Goal: Information Seeking & Learning: Learn about a topic

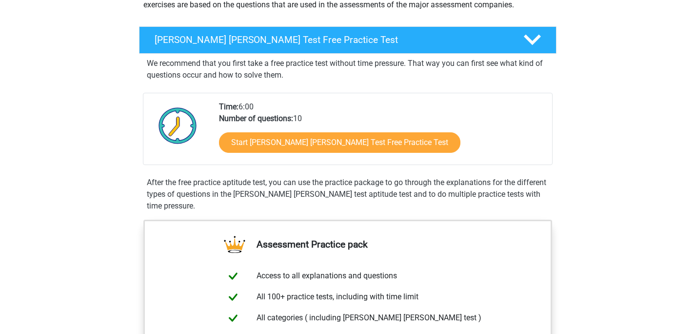
scroll to position [139, 0]
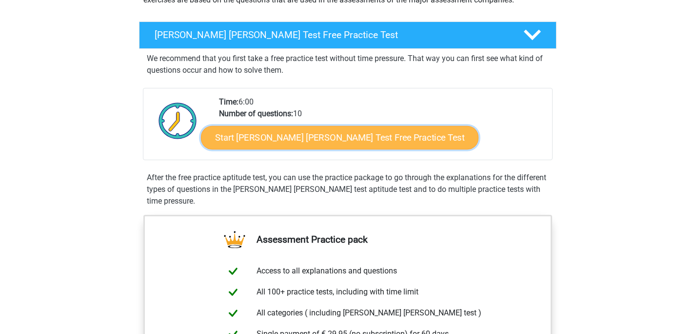
click at [322, 130] on link "Start Watson Glaser Test Free Practice Test" at bounding box center [339, 137] width 277 height 23
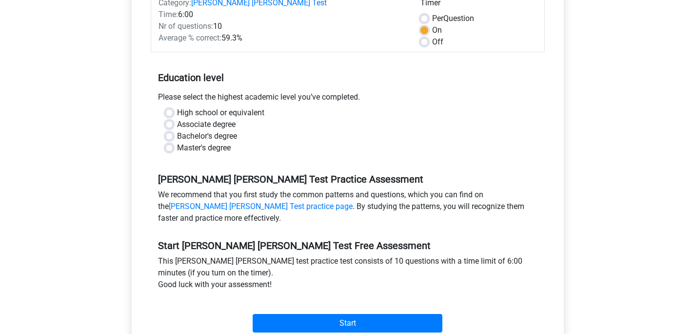
scroll to position [153, 0]
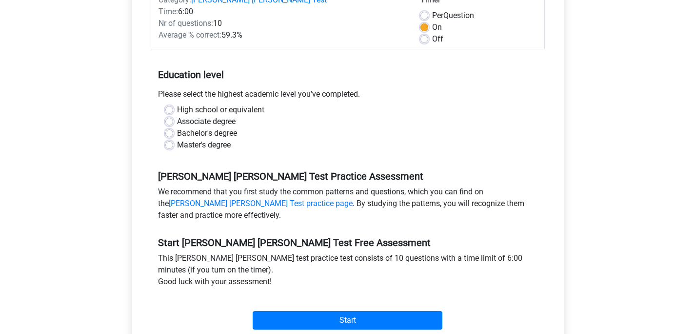
click at [177, 139] on label "Master's degree" at bounding box center [204, 145] width 54 height 12
click at [170, 139] on input "Master's degree" at bounding box center [169, 144] width 8 height 10
radio input "true"
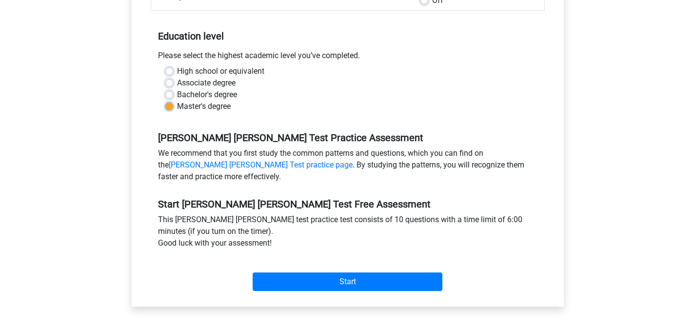
scroll to position [205, 0]
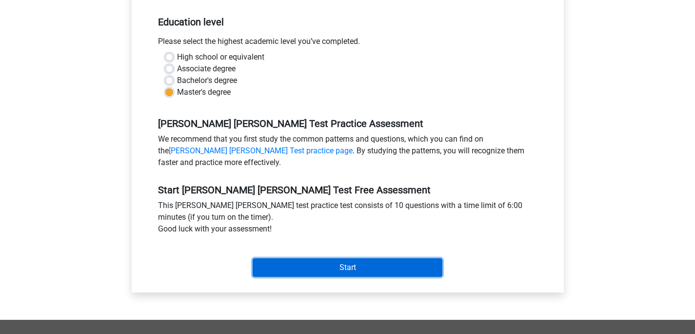
click at [339, 258] on input "Start" at bounding box center [348, 267] width 190 height 19
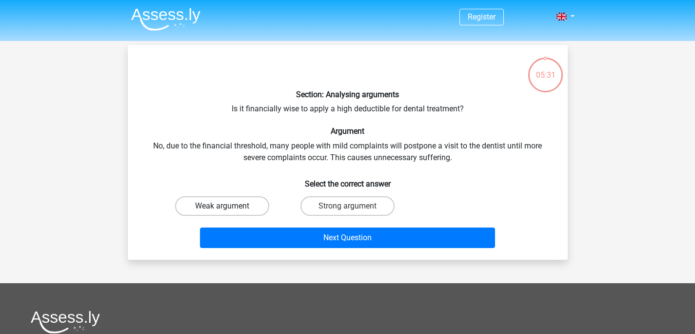
click at [239, 209] on label "Weak argument" at bounding box center [222, 206] width 94 height 20
click at [228, 209] on input "Weak argument" at bounding box center [225, 209] width 6 height 6
radio input "true"
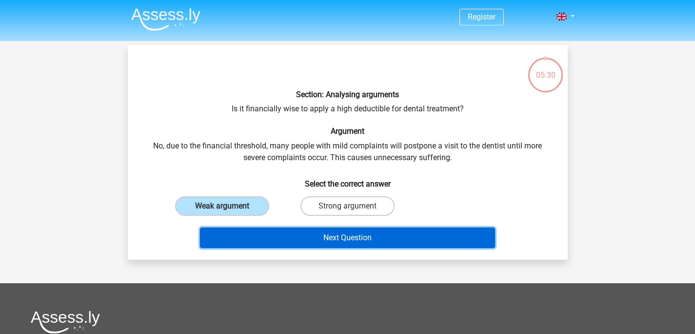
click at [390, 237] on button "Next Question" at bounding box center [347, 237] width 295 height 20
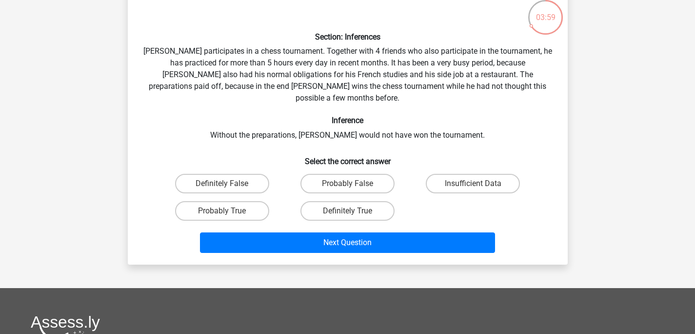
scroll to position [50, 0]
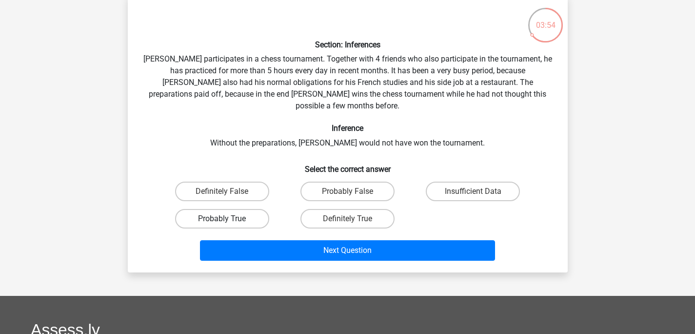
click at [222, 209] on label "Probably True" at bounding box center [222, 219] width 94 height 20
click at [222, 218] on input "Probably True" at bounding box center [225, 221] width 6 height 6
radio input "true"
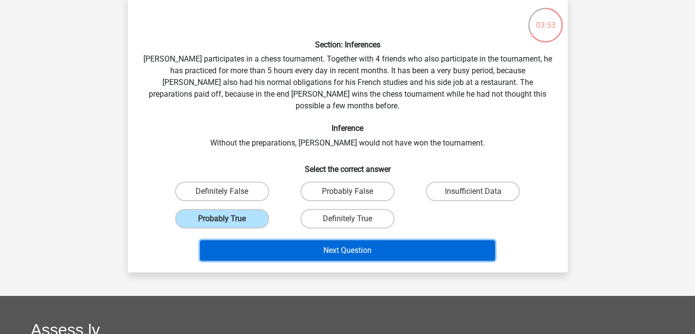
click at [364, 240] on button "Next Question" at bounding box center [347, 250] width 295 height 20
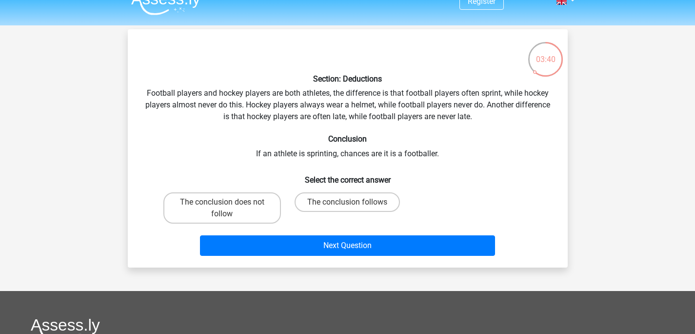
scroll to position [18, 0]
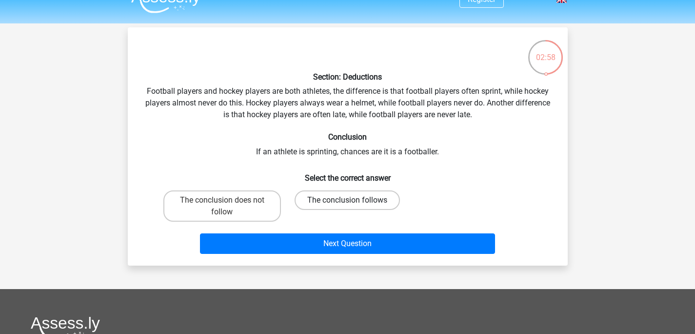
click at [348, 197] on label "The conclusion follows" at bounding box center [347, 200] width 105 height 20
click at [348, 200] on input "The conclusion follows" at bounding box center [350, 203] width 6 height 6
radio input "true"
click at [259, 207] on label "The conclusion does not follow" at bounding box center [222, 205] width 118 height 31
click at [228, 206] on input "The conclusion does not follow" at bounding box center [225, 203] width 6 height 6
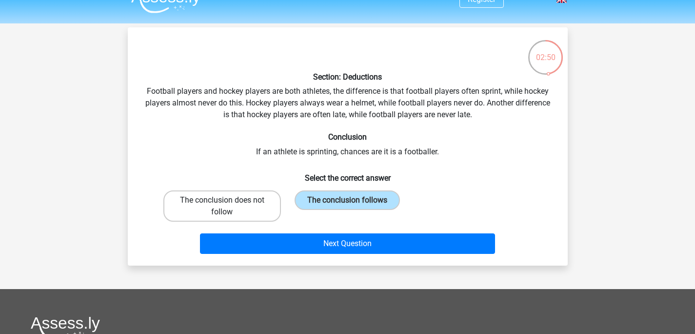
radio input "true"
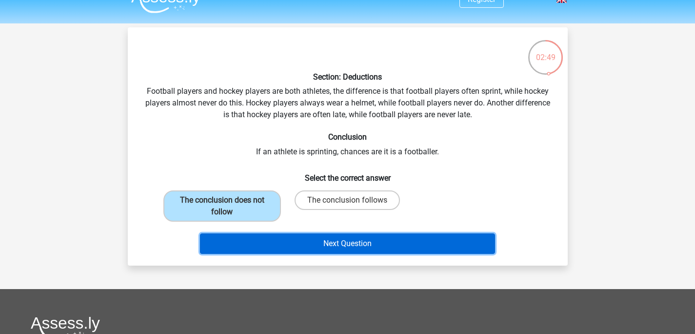
click at [354, 250] on button "Next Question" at bounding box center [347, 243] width 295 height 20
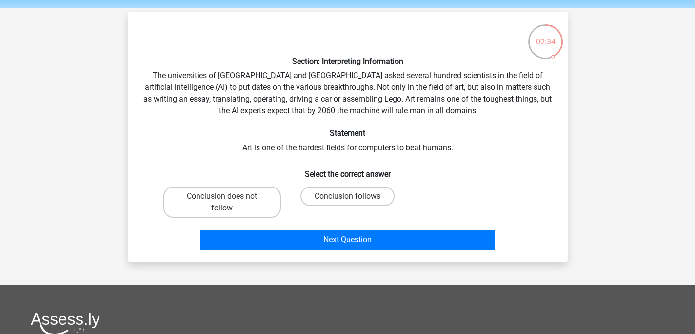
scroll to position [40, 0]
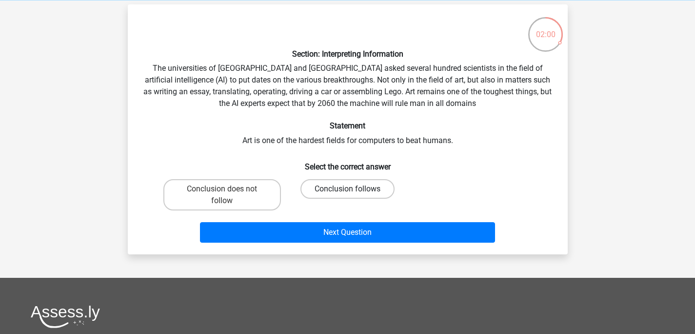
click at [339, 183] on label "Conclusion follows" at bounding box center [347, 189] width 94 height 20
click at [347, 189] on input "Conclusion follows" at bounding box center [350, 192] width 6 height 6
radio input "true"
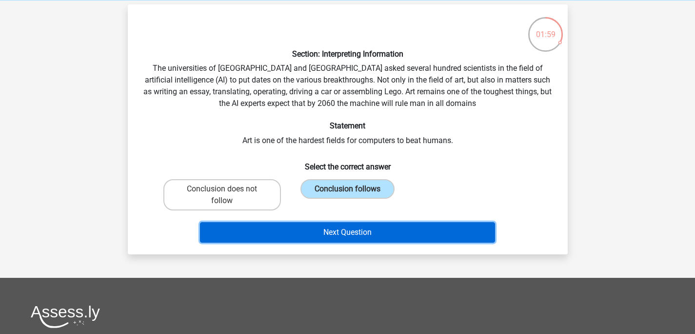
click at [379, 235] on button "Next Question" at bounding box center [347, 232] width 295 height 20
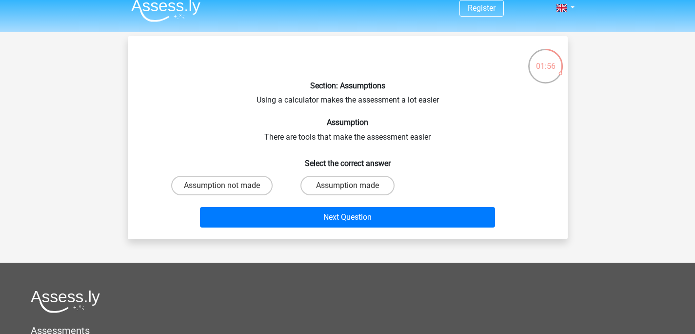
scroll to position [0, 0]
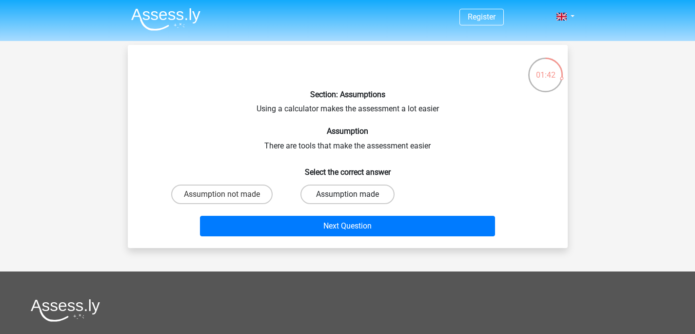
click at [338, 193] on label "Assumption made" at bounding box center [347, 194] width 94 height 20
click at [347, 194] on input "Assumption made" at bounding box center [350, 197] width 6 height 6
radio input "true"
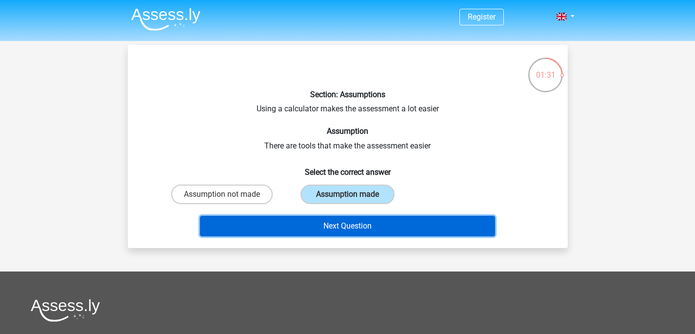
click at [370, 223] on button "Next Question" at bounding box center [347, 226] width 295 height 20
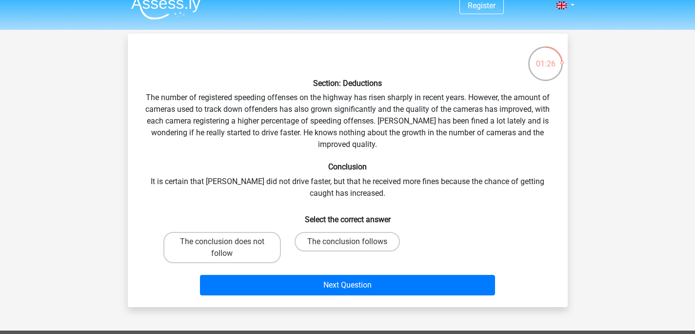
scroll to position [11, 0]
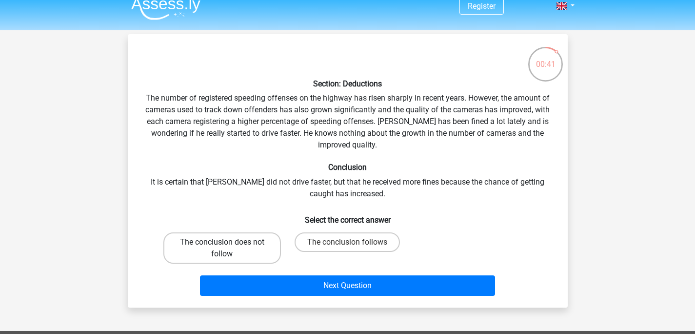
click at [241, 245] on label "The conclusion does not follow" at bounding box center [222, 247] width 118 height 31
click at [228, 245] on input "The conclusion does not follow" at bounding box center [225, 245] width 6 height 6
radio input "true"
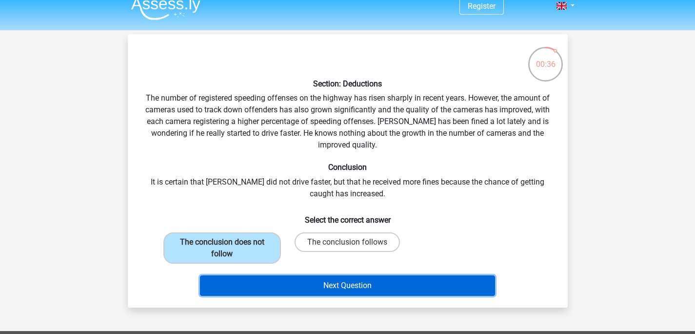
click at [386, 284] on button "Next Question" at bounding box center [347, 285] width 295 height 20
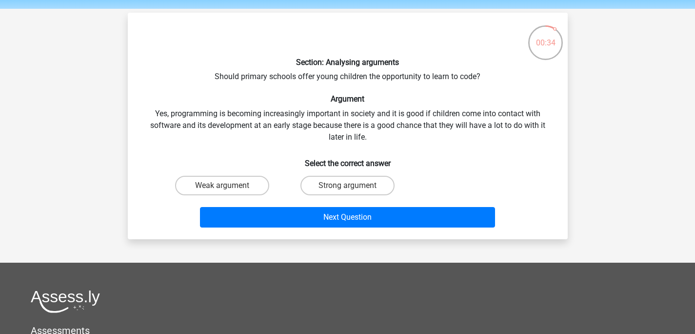
scroll to position [20, 0]
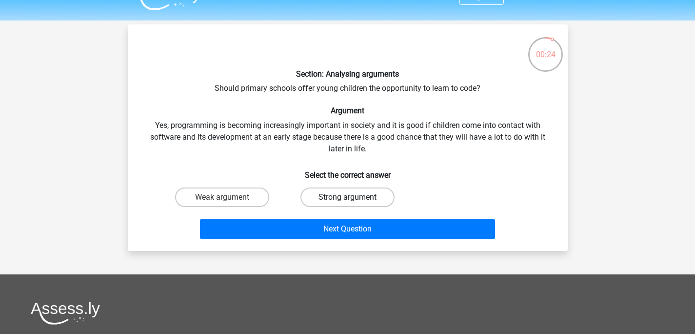
click at [343, 195] on label "Strong argument" at bounding box center [347, 197] width 94 height 20
click at [347, 197] on input "Strong argument" at bounding box center [350, 200] width 6 height 6
radio input "true"
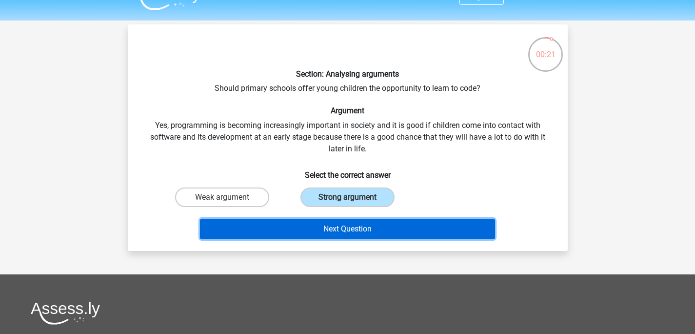
click at [361, 225] on button "Next Question" at bounding box center [347, 228] width 295 height 20
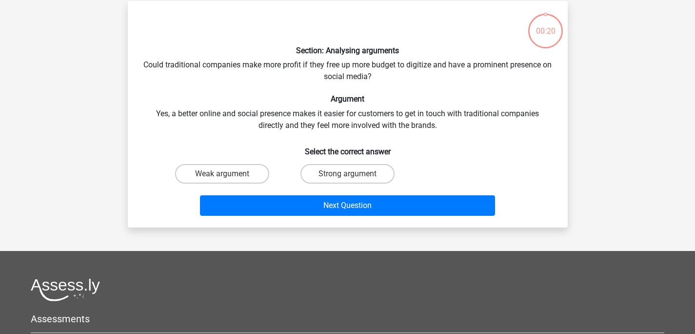
scroll to position [45, 0]
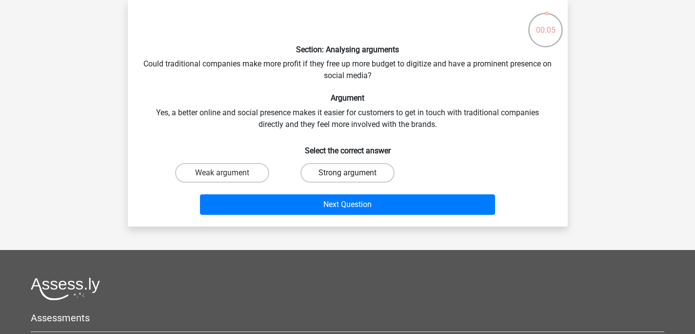
click at [335, 174] on label "Strong argument" at bounding box center [347, 173] width 94 height 20
click at [347, 174] on input "Strong argument" at bounding box center [350, 176] width 6 height 6
radio input "true"
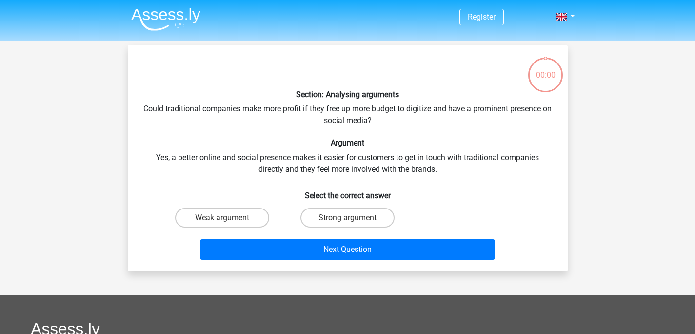
scroll to position [45, 0]
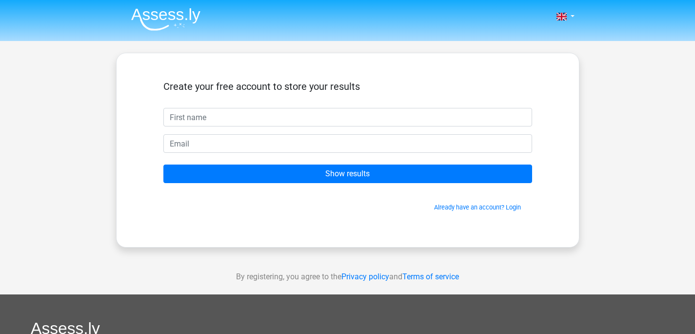
click at [316, 118] on input "text" at bounding box center [347, 117] width 369 height 19
type input "[PERSON_NAME]"
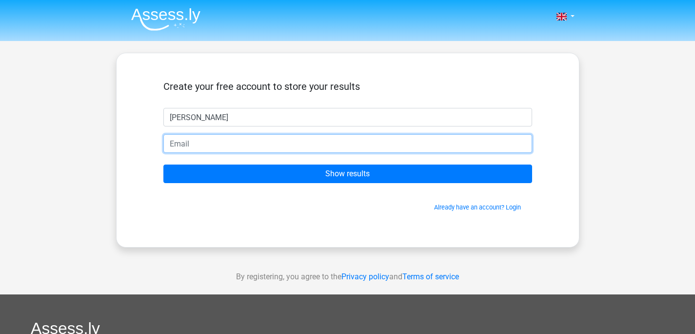
click at [263, 147] on input "email" at bounding box center [347, 143] width 369 height 19
type input "[EMAIL_ADDRESS][DOMAIN_NAME]"
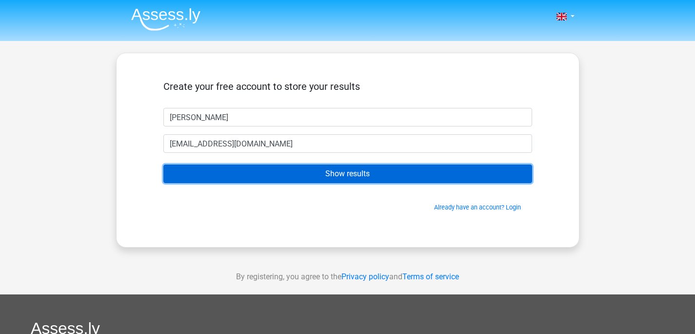
click at [310, 182] on input "Show results" at bounding box center [347, 173] width 369 height 19
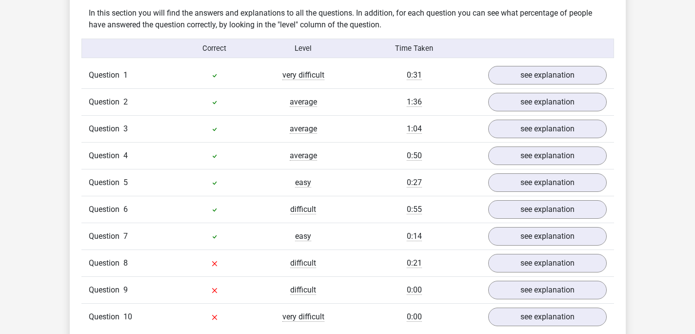
scroll to position [767, 0]
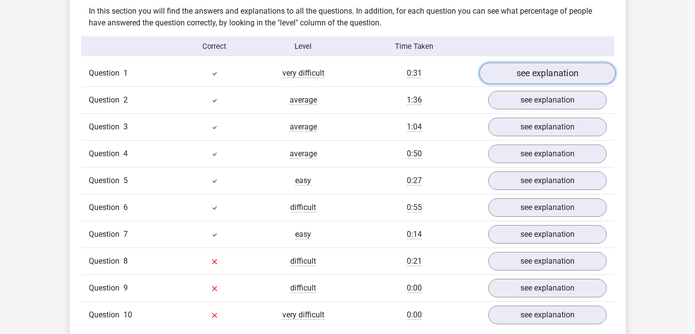
click at [540, 67] on link "see explanation" at bounding box center [547, 73] width 136 height 21
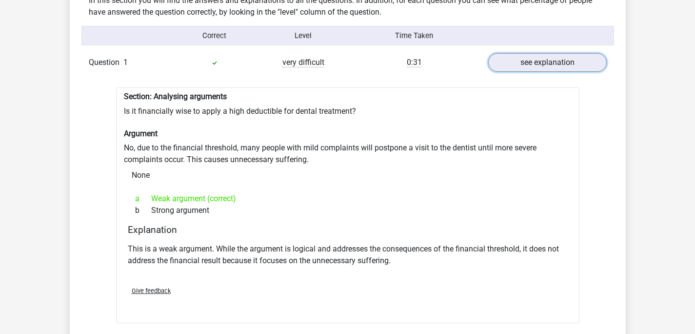
scroll to position [779, 0]
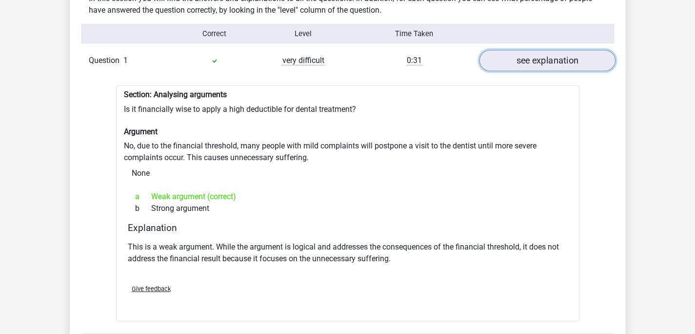
click at [531, 57] on link "see explanation" at bounding box center [547, 60] width 136 height 21
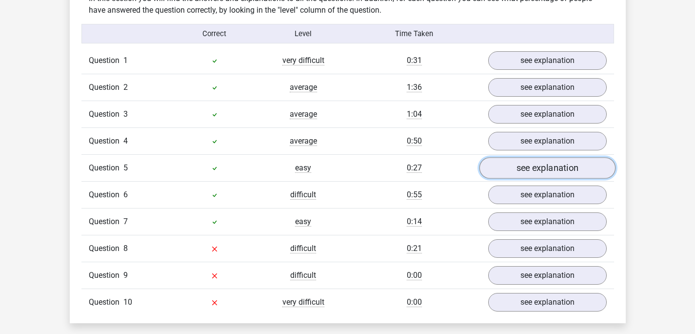
click at [524, 161] on link "see explanation" at bounding box center [547, 168] width 136 height 21
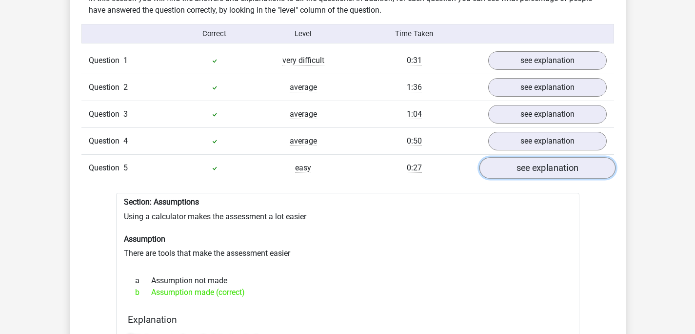
click at [524, 161] on link "see explanation" at bounding box center [547, 168] width 136 height 21
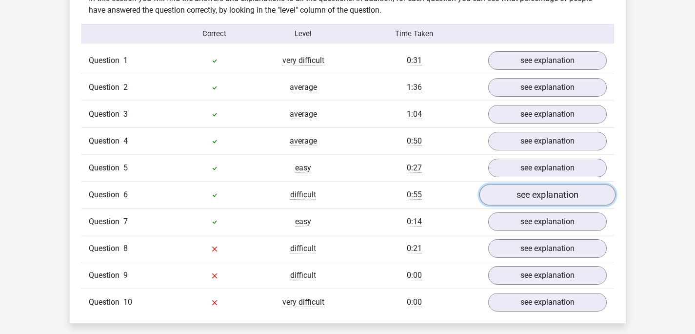
click at [528, 192] on link "see explanation" at bounding box center [547, 194] width 136 height 21
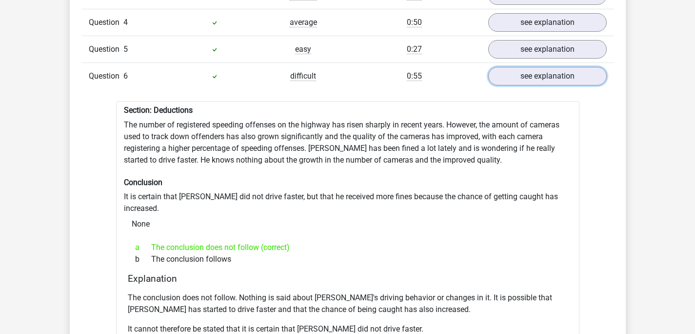
scroll to position [886, 0]
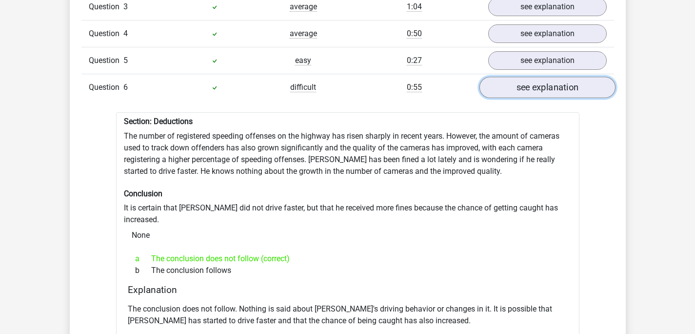
click at [557, 82] on link "see explanation" at bounding box center [547, 87] width 136 height 21
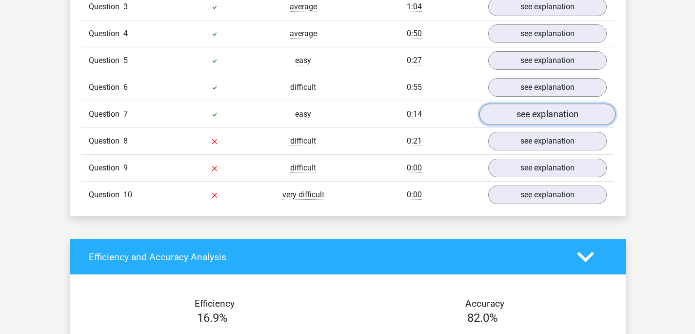
click at [547, 109] on link "see explanation" at bounding box center [547, 114] width 136 height 21
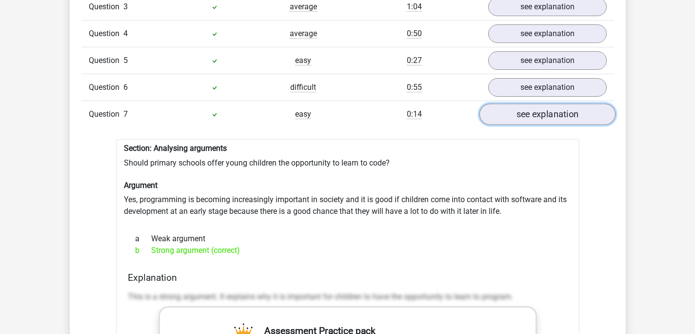
click at [547, 109] on link "see explanation" at bounding box center [547, 114] width 136 height 21
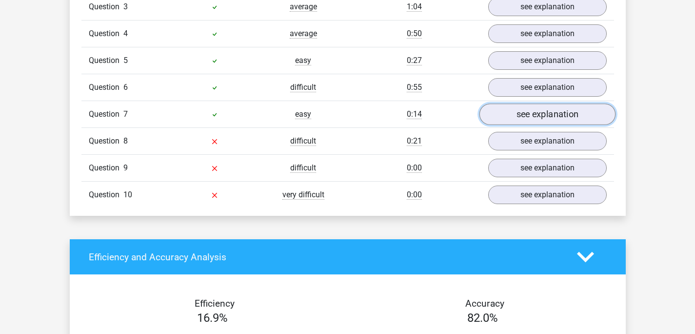
click at [543, 115] on link "see explanation" at bounding box center [547, 114] width 136 height 21
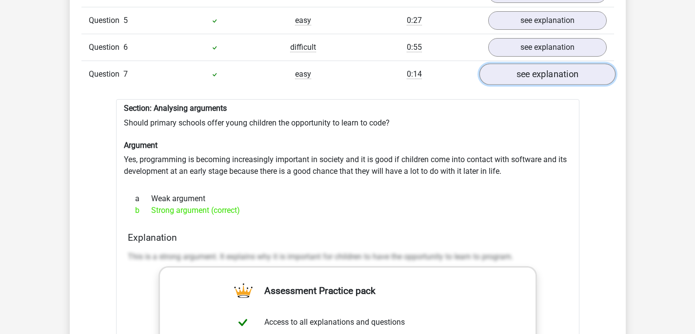
scroll to position [918, 0]
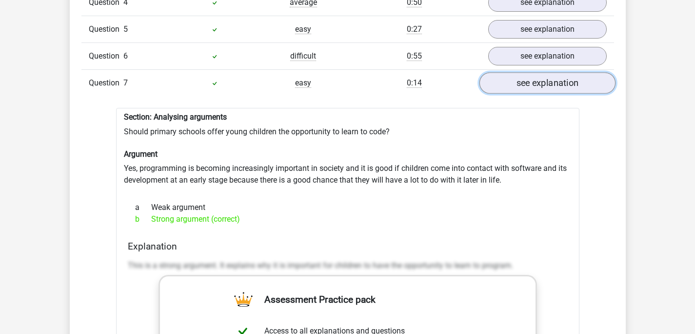
click at [546, 87] on link "see explanation" at bounding box center [547, 83] width 136 height 21
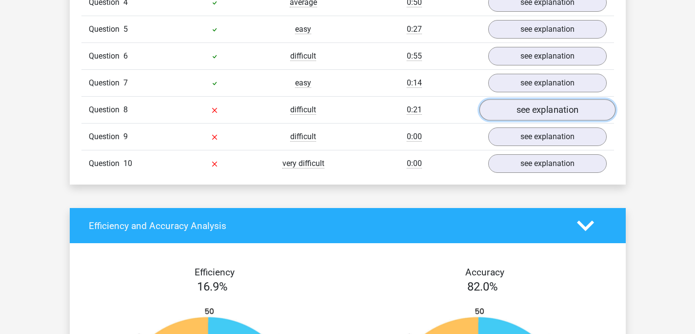
click at [555, 99] on link "see explanation" at bounding box center [547, 109] width 136 height 21
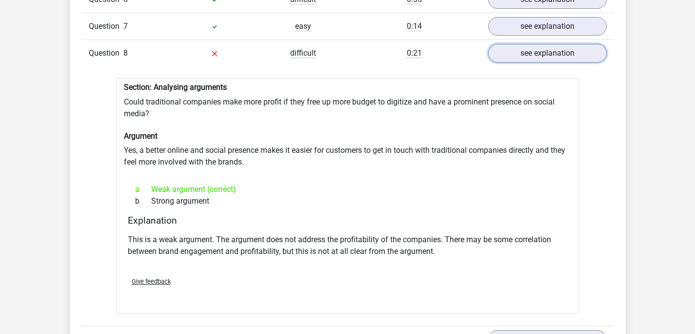
scroll to position [973, 0]
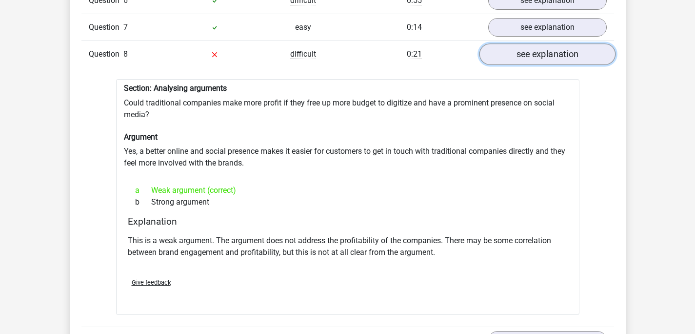
click at [546, 52] on link "see explanation" at bounding box center [547, 54] width 136 height 21
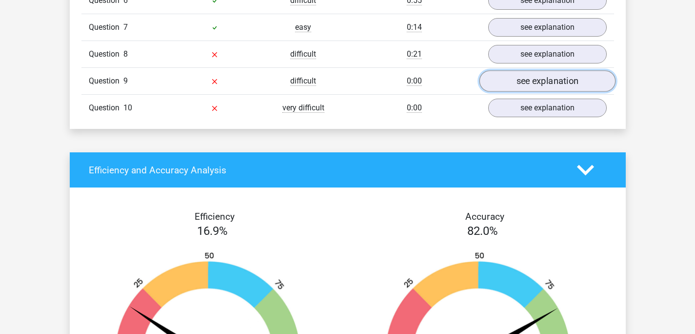
click at [540, 76] on link "see explanation" at bounding box center [547, 81] width 136 height 21
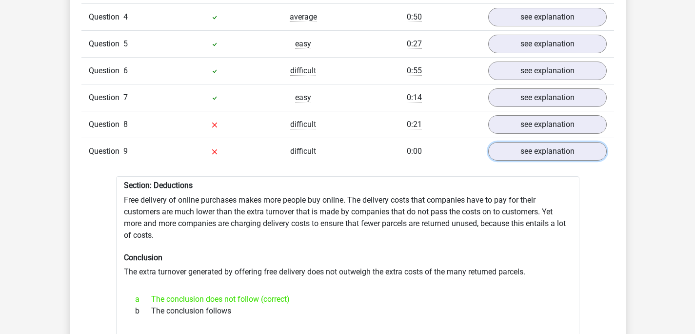
scroll to position [901, 0]
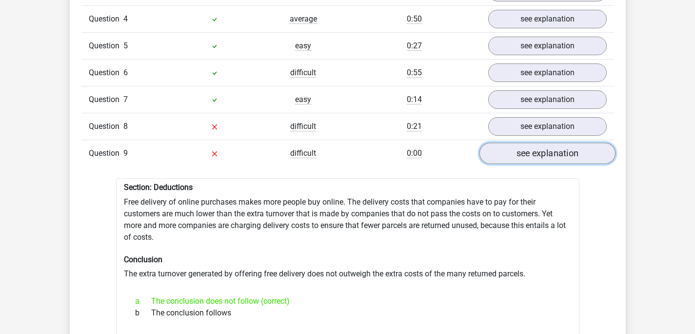
click at [532, 149] on link "see explanation" at bounding box center [547, 153] width 136 height 21
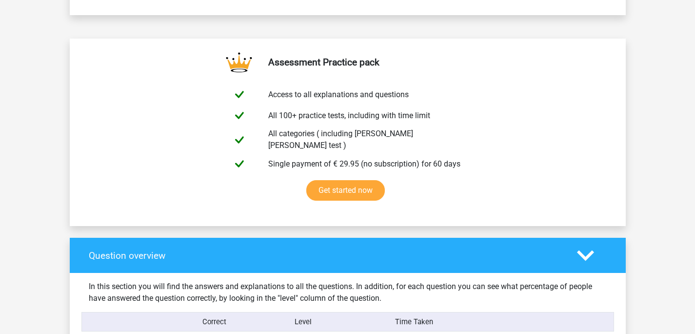
scroll to position [0, 0]
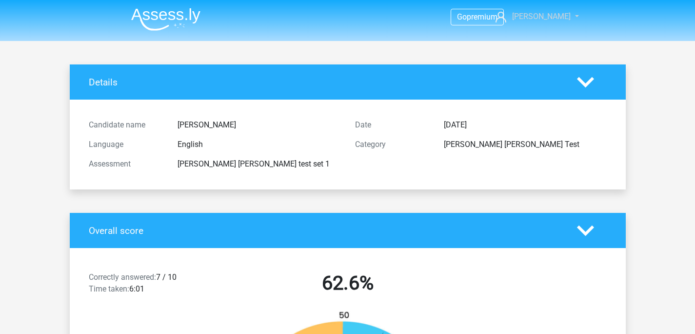
click at [556, 19] on span "[PERSON_NAME]" at bounding box center [541, 16] width 59 height 9
